Goal: Obtain resource: Obtain resource

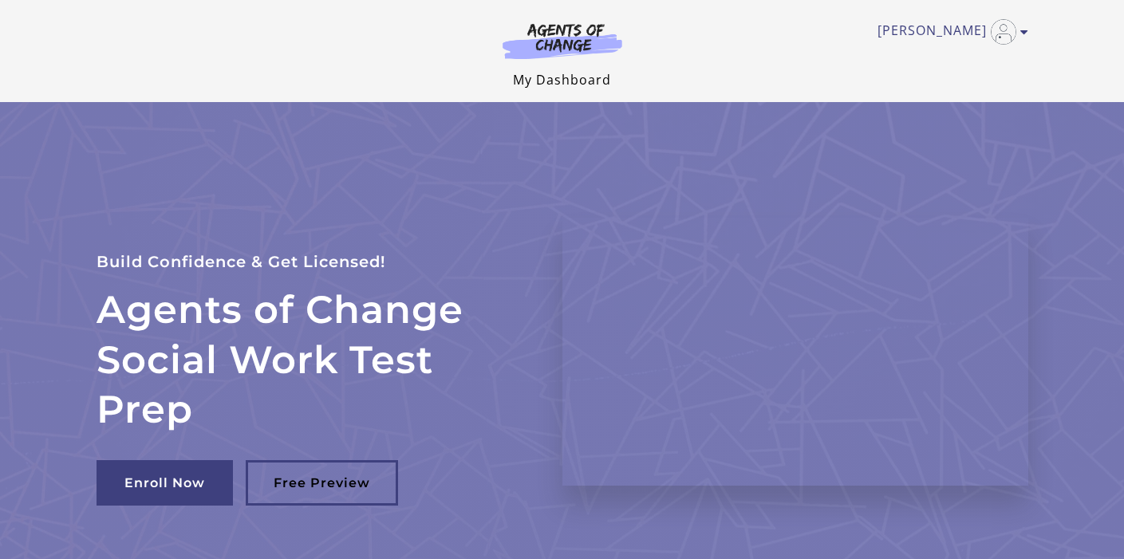
click at [593, 81] on link "My Dashboard" at bounding box center [562, 80] width 98 height 18
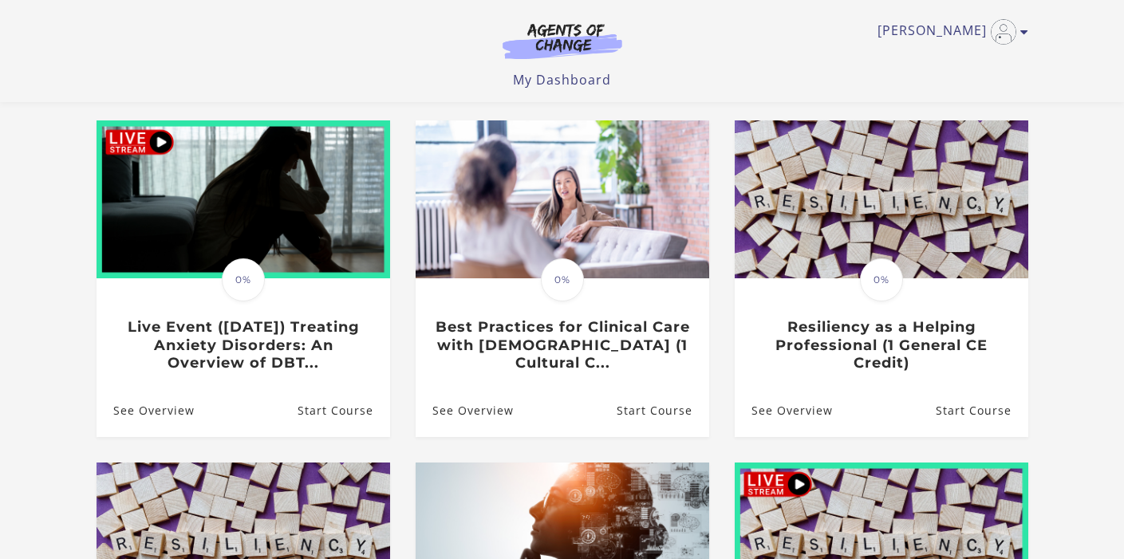
scroll to position [129, 0]
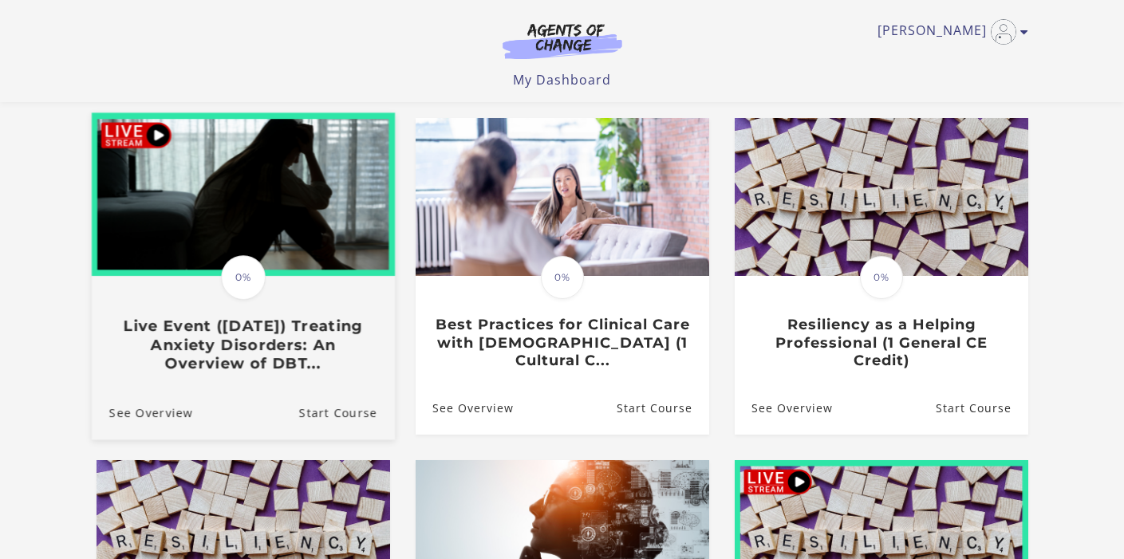
click at [243, 358] on h3 "Live Event (8/22/25) Treating Anxiety Disorders: An Overview of DBT..." at bounding box center [242, 345] width 268 height 56
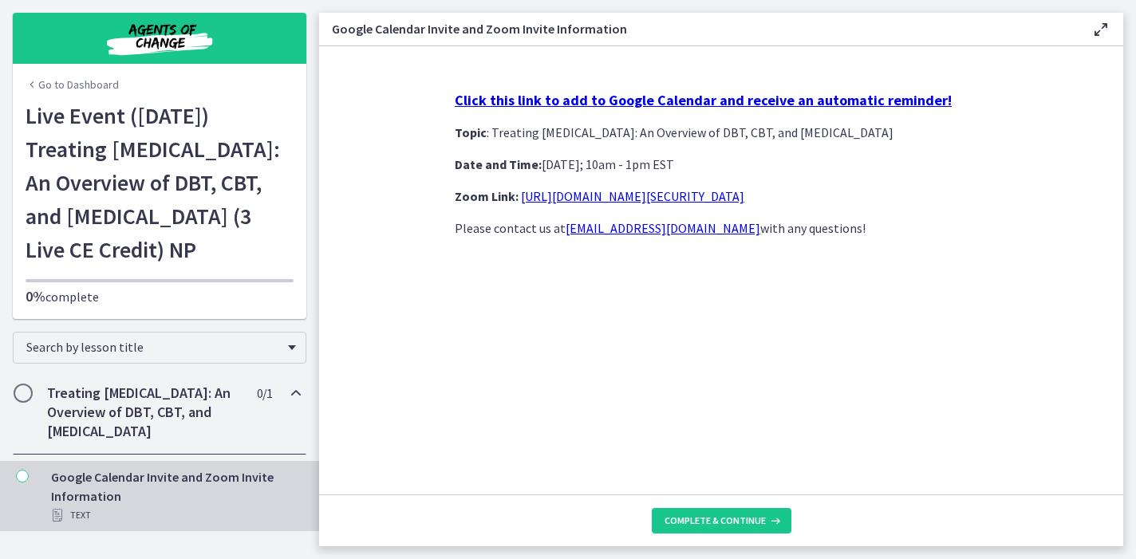
click at [178, 441] on h2 "Treating Anxiety Disorders: An Overview of DBT, CBT, and Exposure and Response …" at bounding box center [144, 412] width 195 height 57
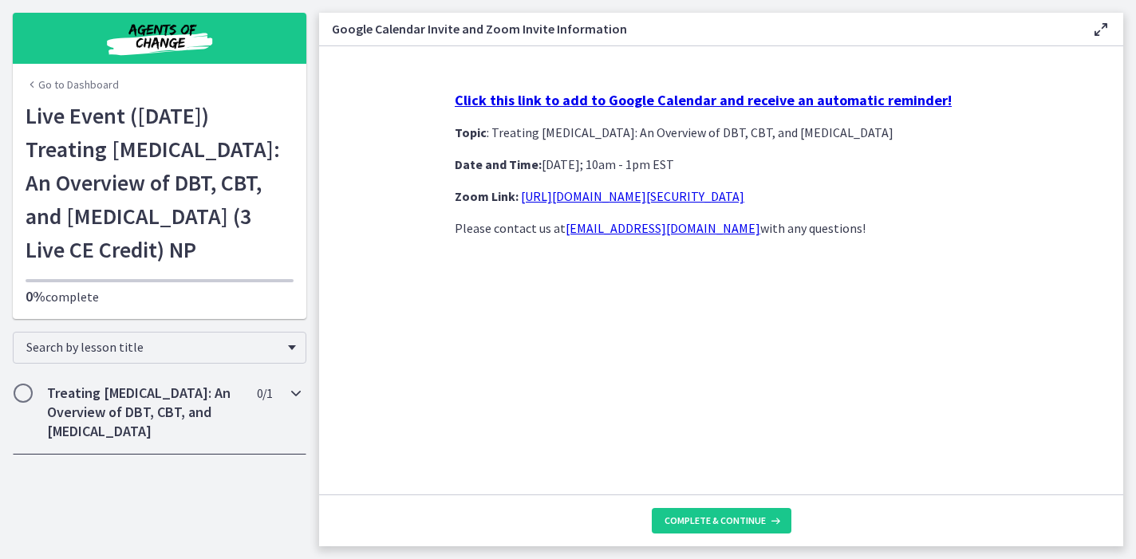
click at [26, 401] on span "Chapters" at bounding box center [23, 393] width 16 height 16
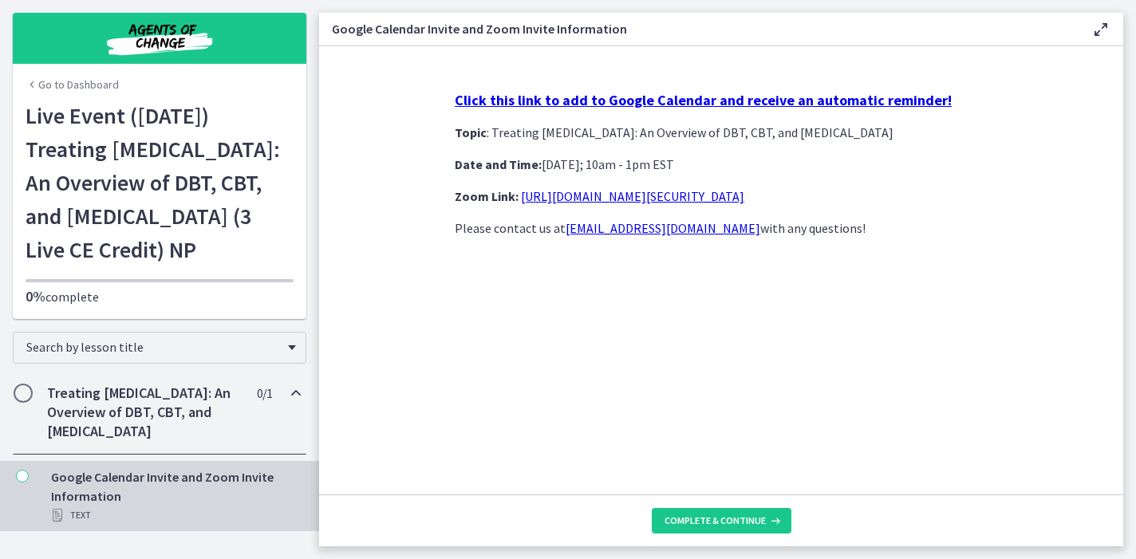
click at [25, 401] on span "Chapters" at bounding box center [23, 393] width 16 height 16
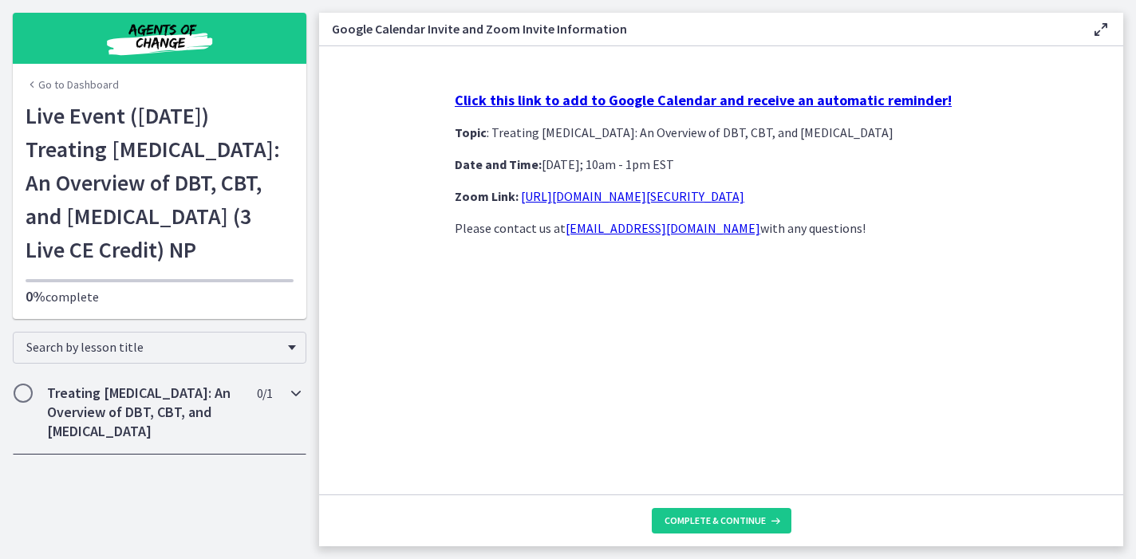
click at [25, 401] on span "Chapters" at bounding box center [23, 393] width 16 height 16
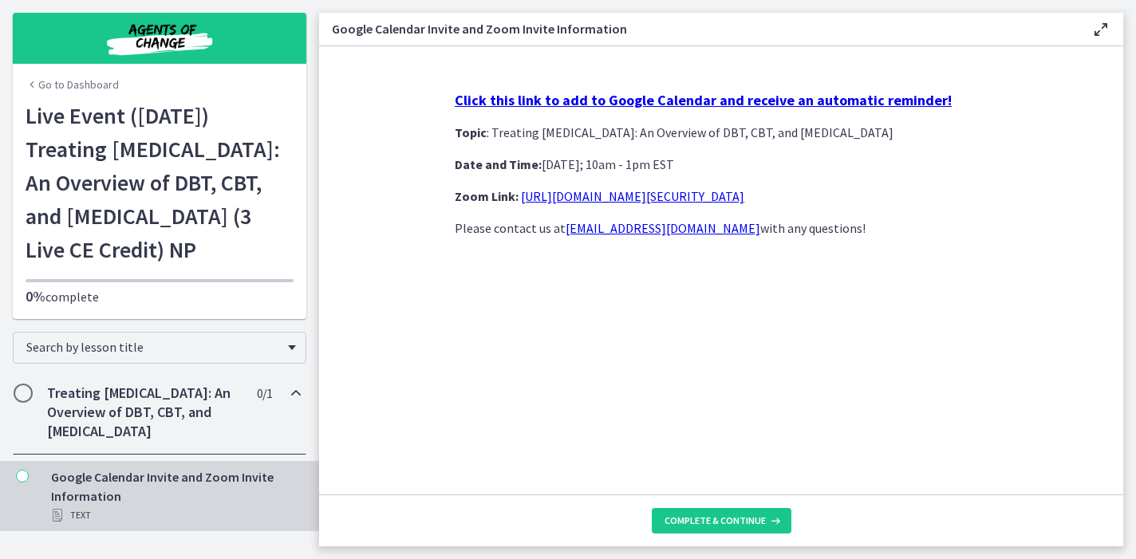
scroll to position [32, 0]
click at [762, 518] on span "Complete & continue" at bounding box center [714, 520] width 101 height 13
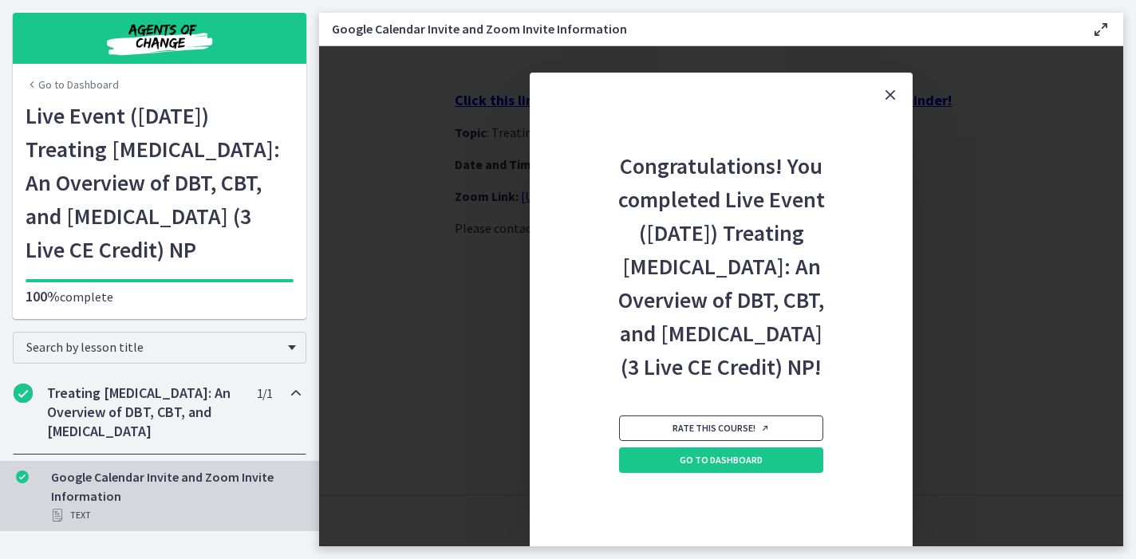
click at [746, 435] on span "Rate this course!" at bounding box center [720, 428] width 97 height 13
click at [86, 77] on link "Go to Dashboard" at bounding box center [72, 85] width 93 height 16
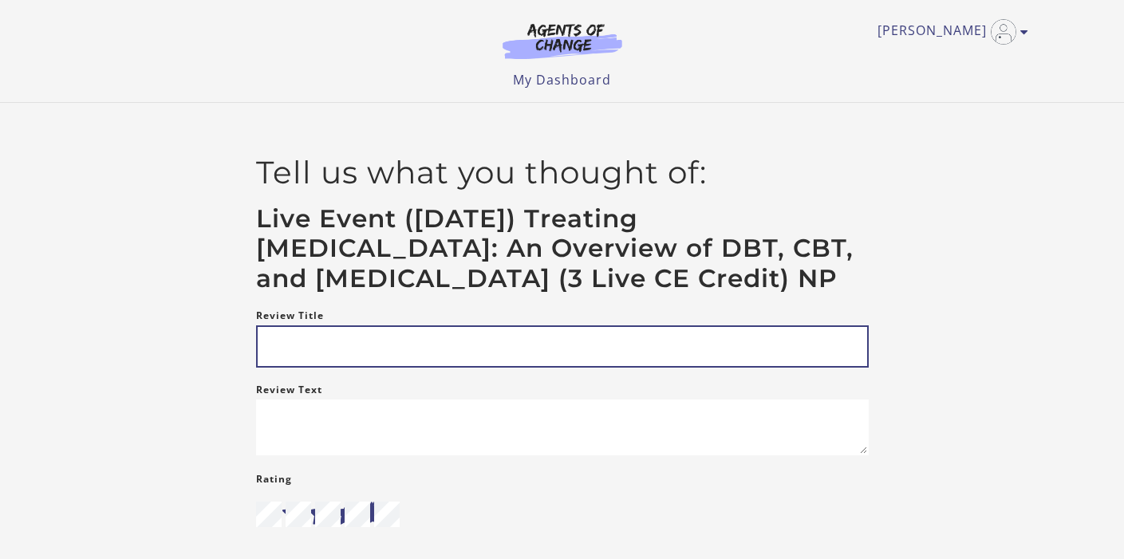
click at [683, 368] on input "Review Title" at bounding box center [562, 346] width 612 height 42
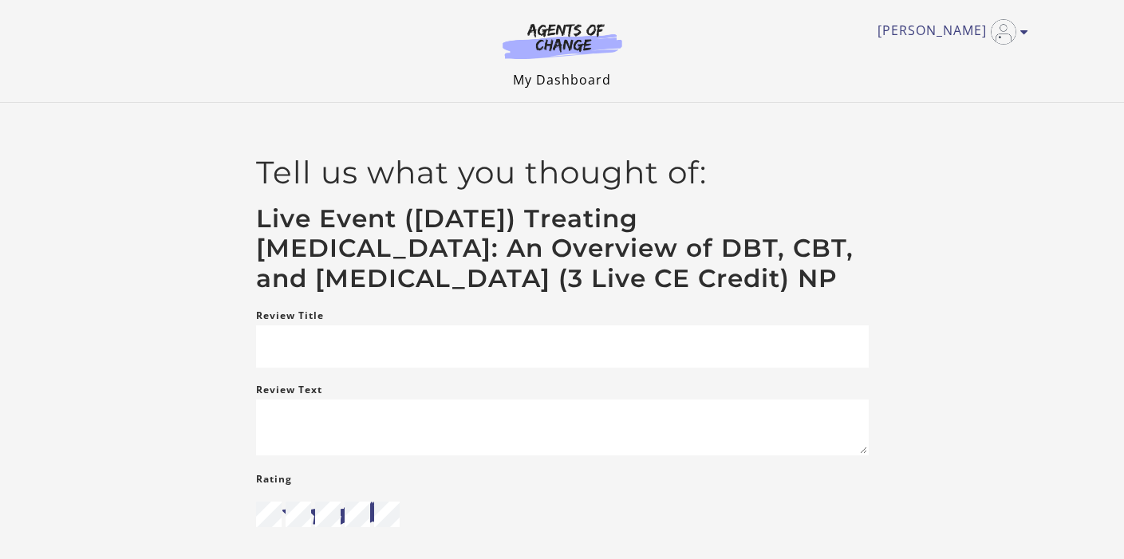
click at [603, 83] on link "My Dashboard" at bounding box center [562, 80] width 98 height 18
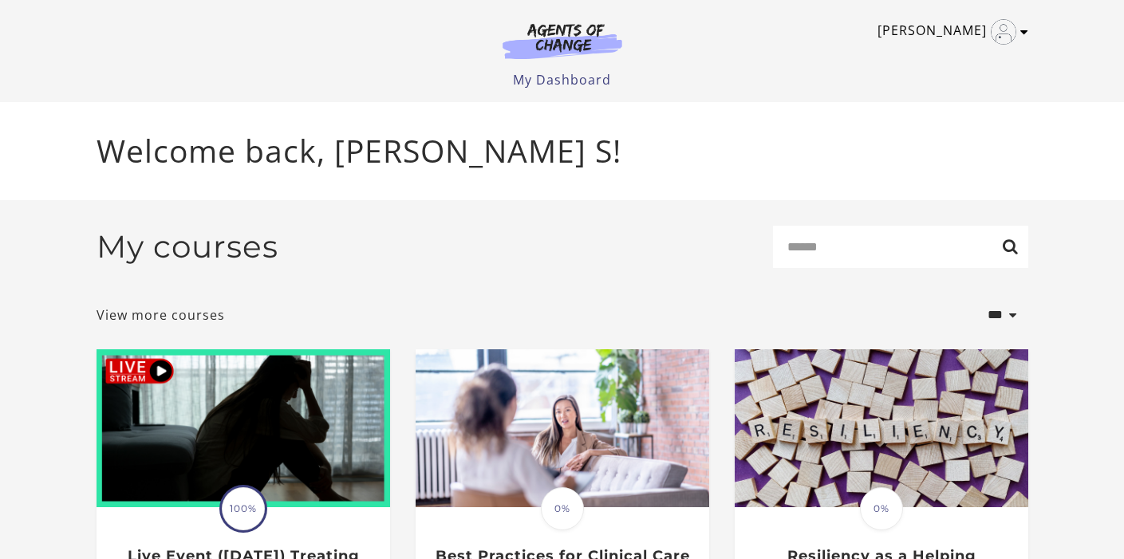
click at [953, 28] on link "[PERSON_NAME]" at bounding box center [948, 32] width 143 height 26
click at [942, 61] on link "My Account" at bounding box center [962, 58] width 140 height 27
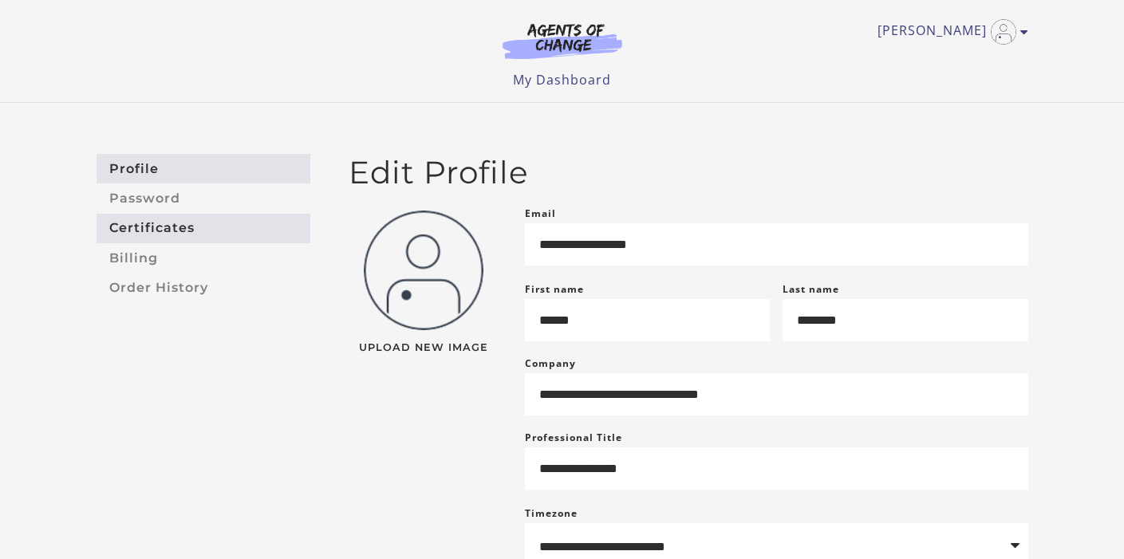
click at [191, 229] on link "Certificates" at bounding box center [203, 229] width 214 height 30
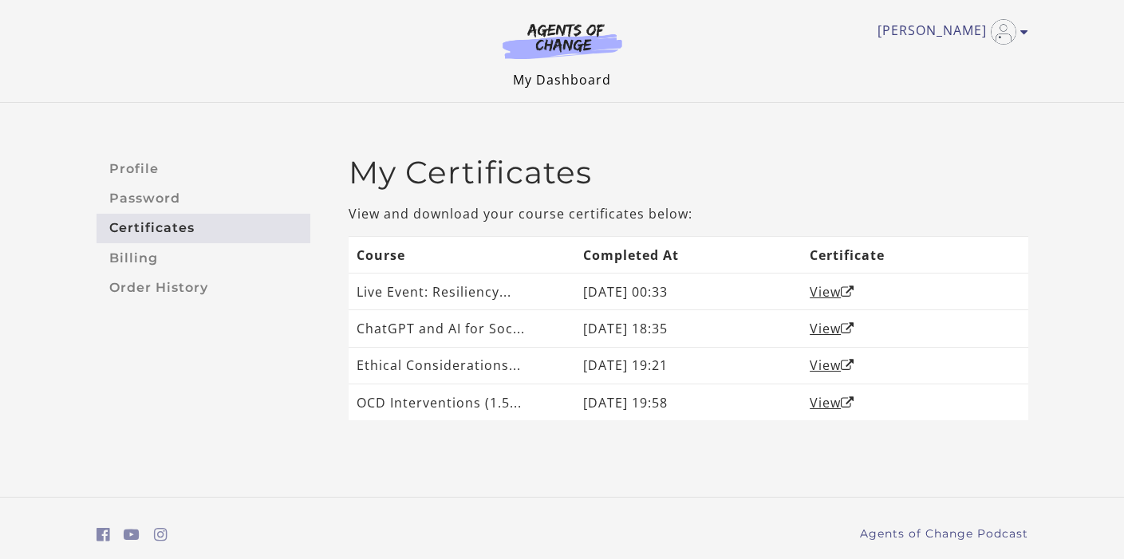
click at [552, 83] on link "My Dashboard" at bounding box center [562, 80] width 98 height 18
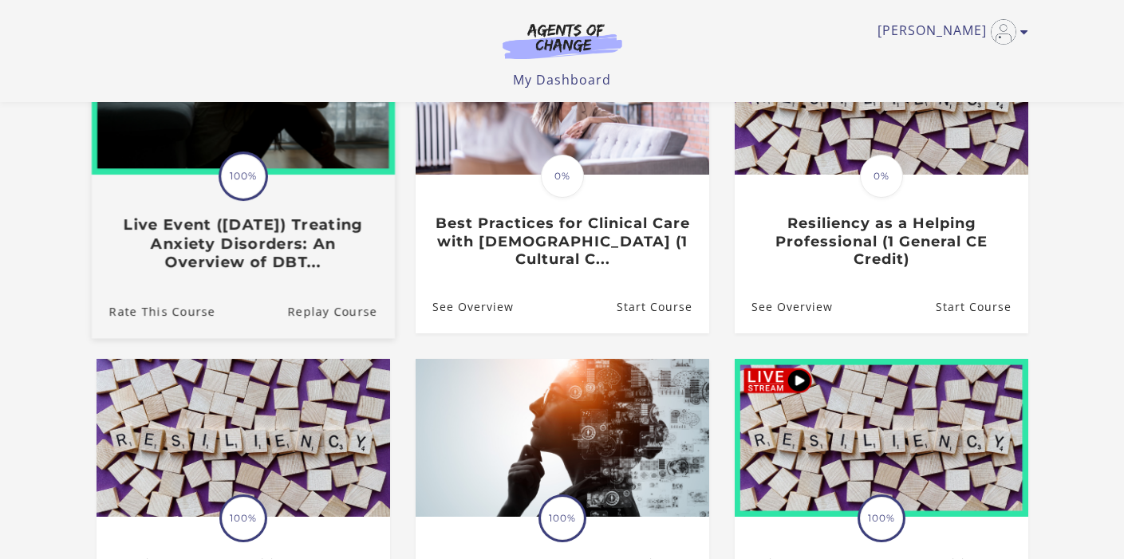
scroll to position [233, 0]
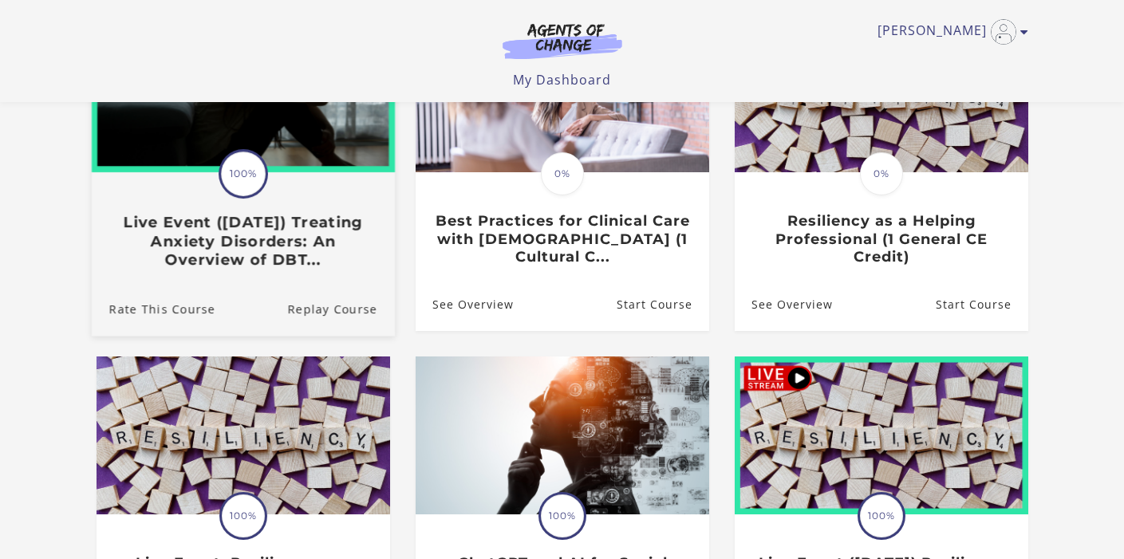
click at [239, 261] on h3 "Live Event ([DATE]) Treating Anxiety Disorders: An Overview of DBT..." at bounding box center [242, 242] width 268 height 56
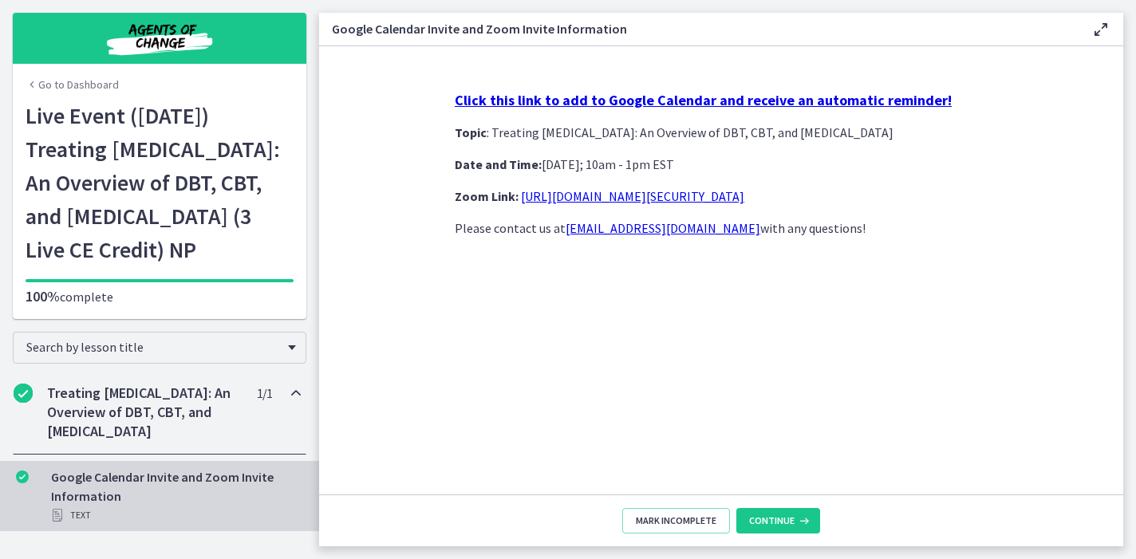
scroll to position [32, 0]
click at [771, 519] on span "Continue" at bounding box center [771, 520] width 45 height 13
click at [782, 521] on span "Continue" at bounding box center [771, 520] width 45 height 13
click at [95, 77] on link "Go to Dashboard" at bounding box center [72, 85] width 93 height 16
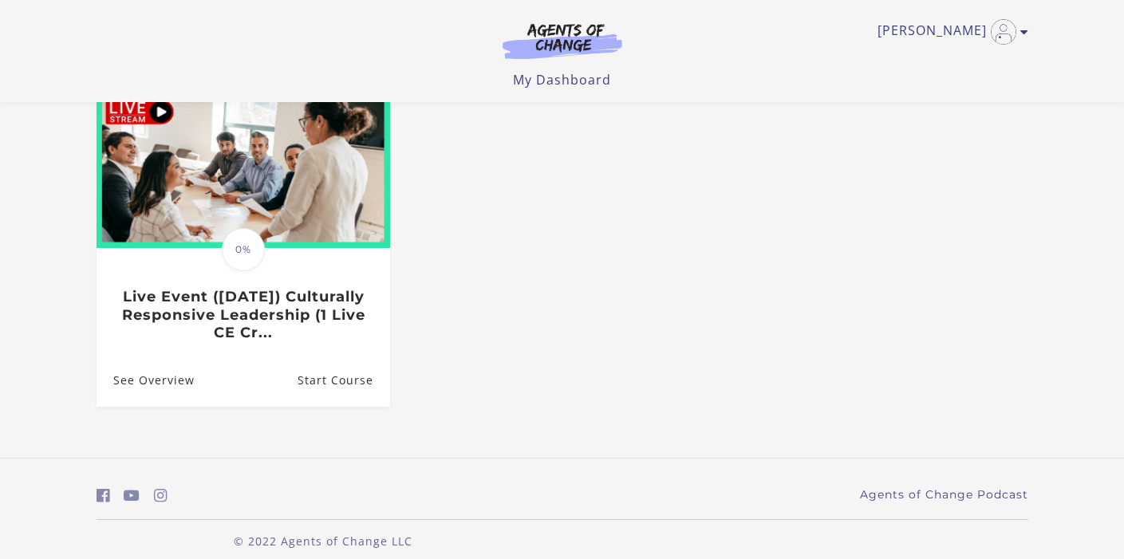
scroll to position [205, 0]
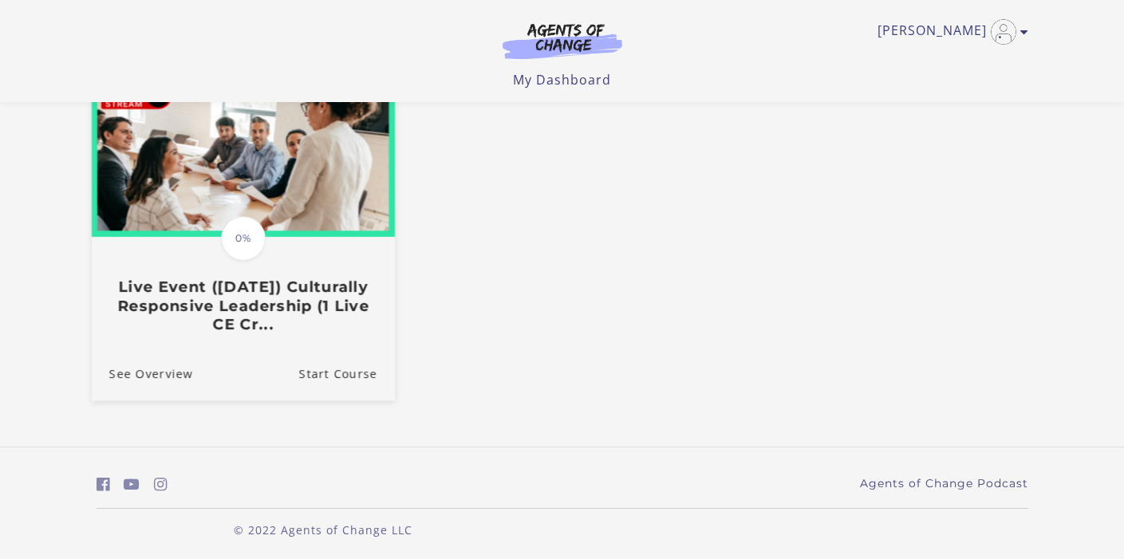
click at [293, 217] on img at bounding box center [242, 155] width 303 height 163
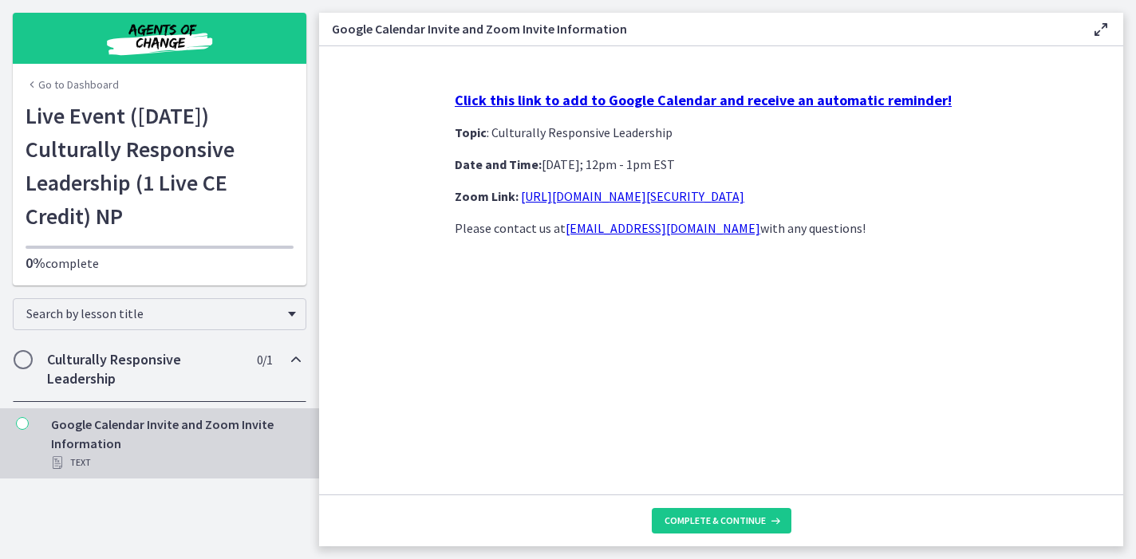
click at [647, 100] on strong "Click this link to add to Google Calendar and receive an automatic reminder!" at bounding box center [703, 100] width 497 height 18
